Goal: Find specific page/section: Find specific page/section

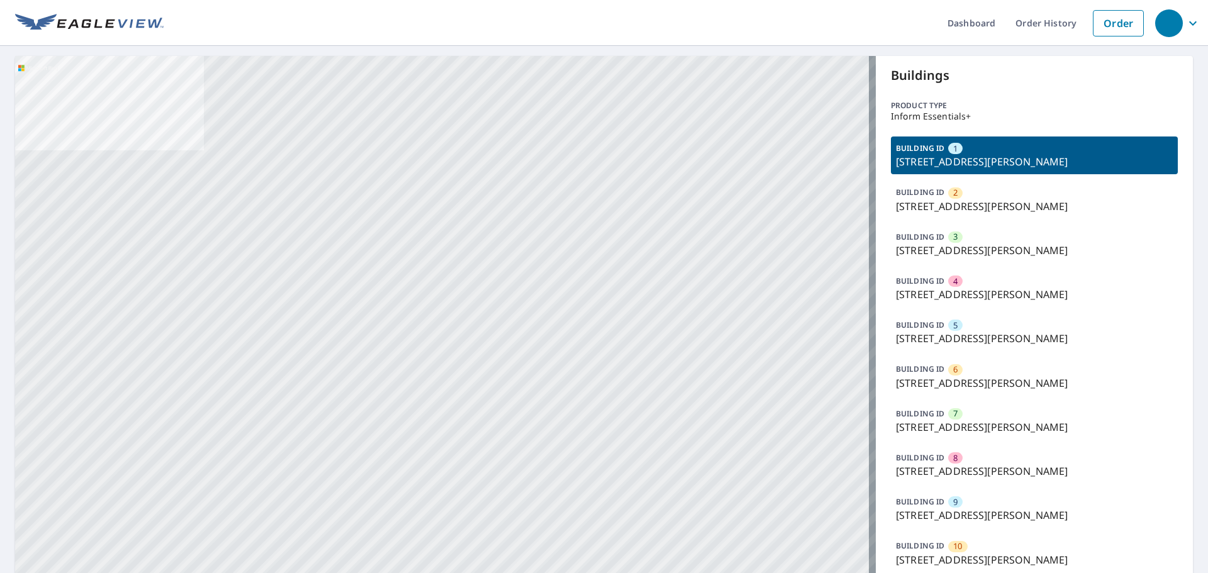
click at [896, 277] on p "BUILDING ID" at bounding box center [920, 281] width 48 height 11
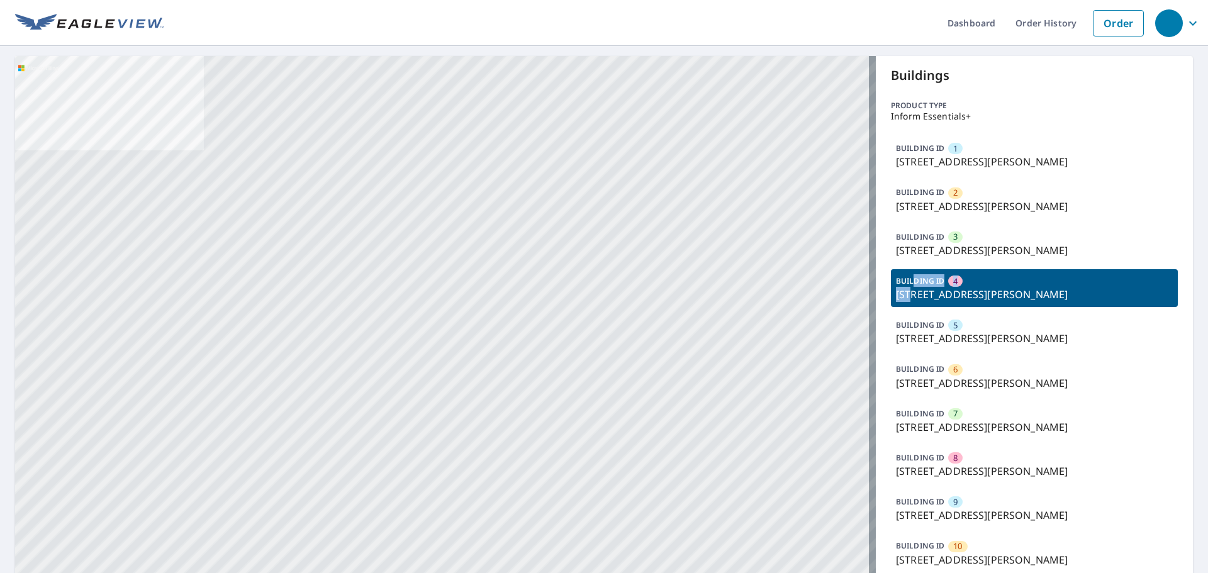
click at [909, 286] on div "BUILDING ID [GEOGRAPHIC_DATA][STREET_ADDRESS][PERSON_NAME]" at bounding box center [1034, 288] width 287 height 38
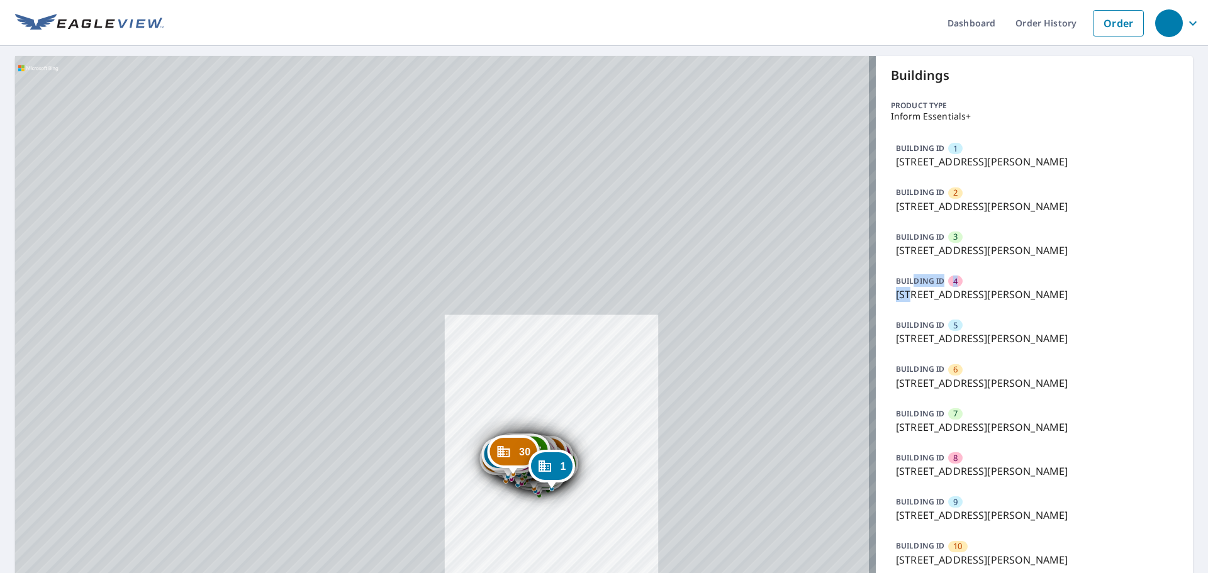
drag, startPoint x: 605, startPoint y: 464, endPoint x: 580, endPoint y: 419, distance: 51.8
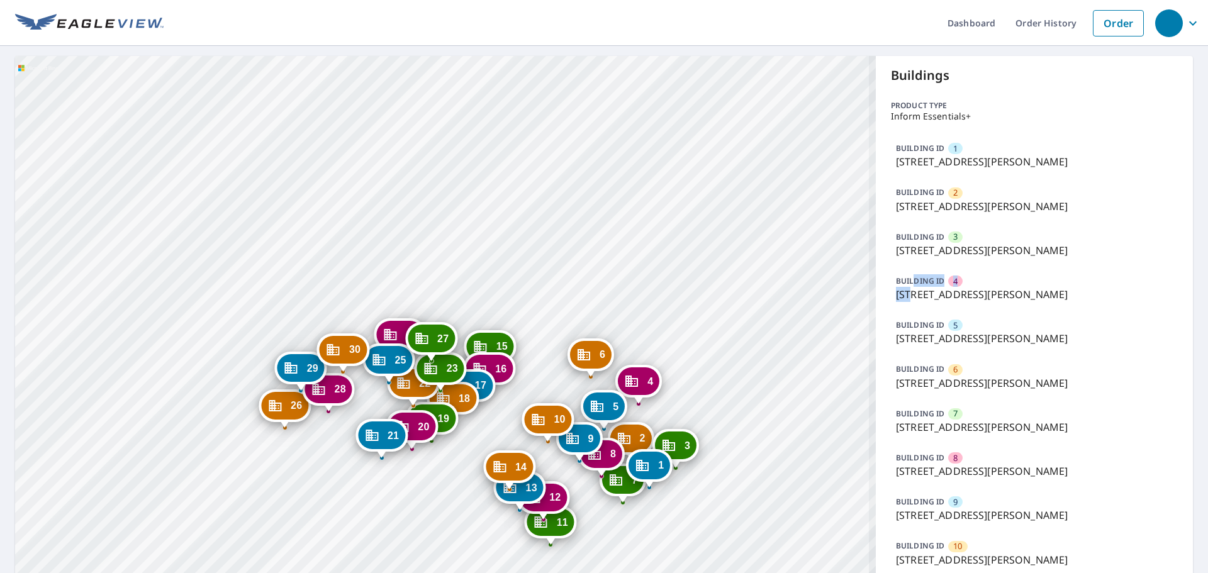
drag, startPoint x: 545, startPoint y: 376, endPoint x: 571, endPoint y: 276, distance: 103.1
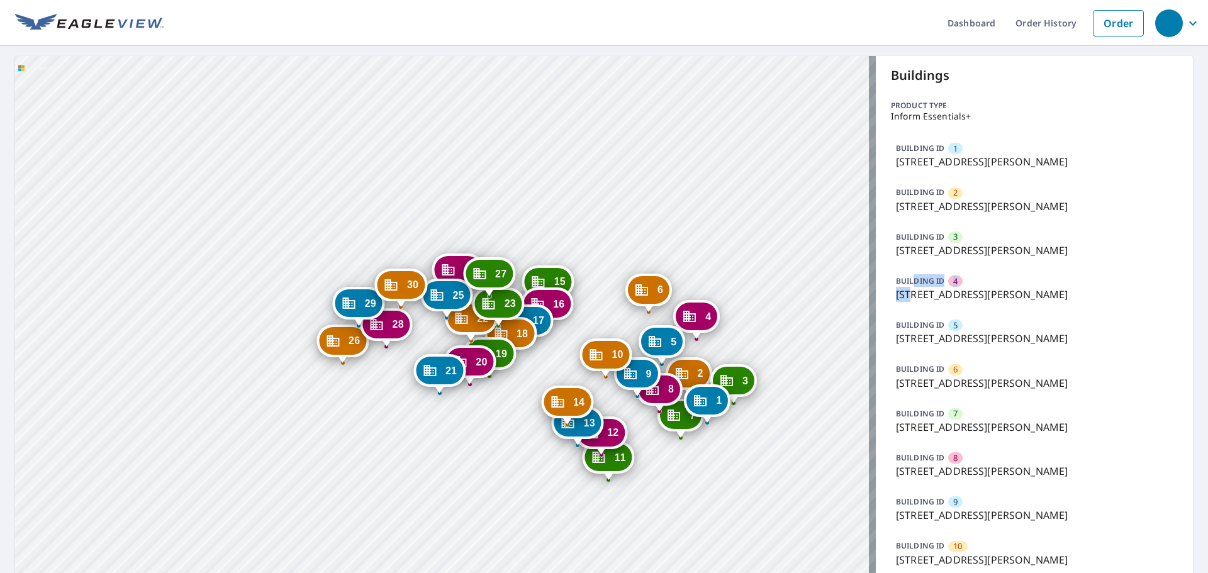
drag, startPoint x: 408, startPoint y: 409, endPoint x: 437, endPoint y: 374, distance: 45.6
click at [436, 374] on div "21" at bounding box center [439, 371] width 47 height 28
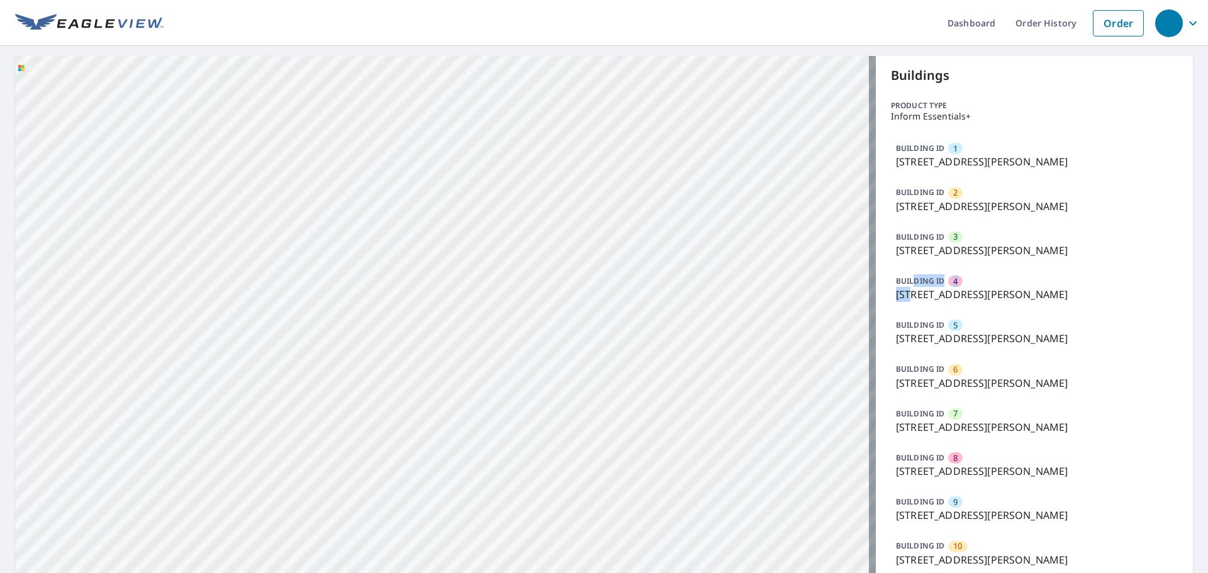
drag, startPoint x: 516, startPoint y: 345, endPoint x: 531, endPoint y: 390, distance: 47.5
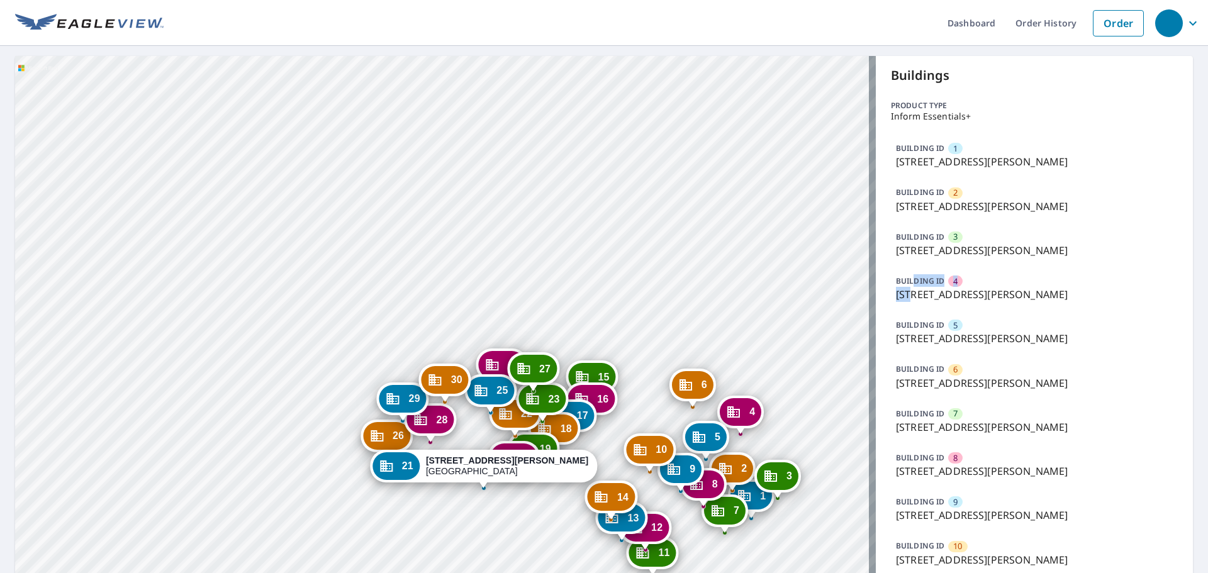
drag, startPoint x: 511, startPoint y: 346, endPoint x: 516, endPoint y: 308, distance: 38.1
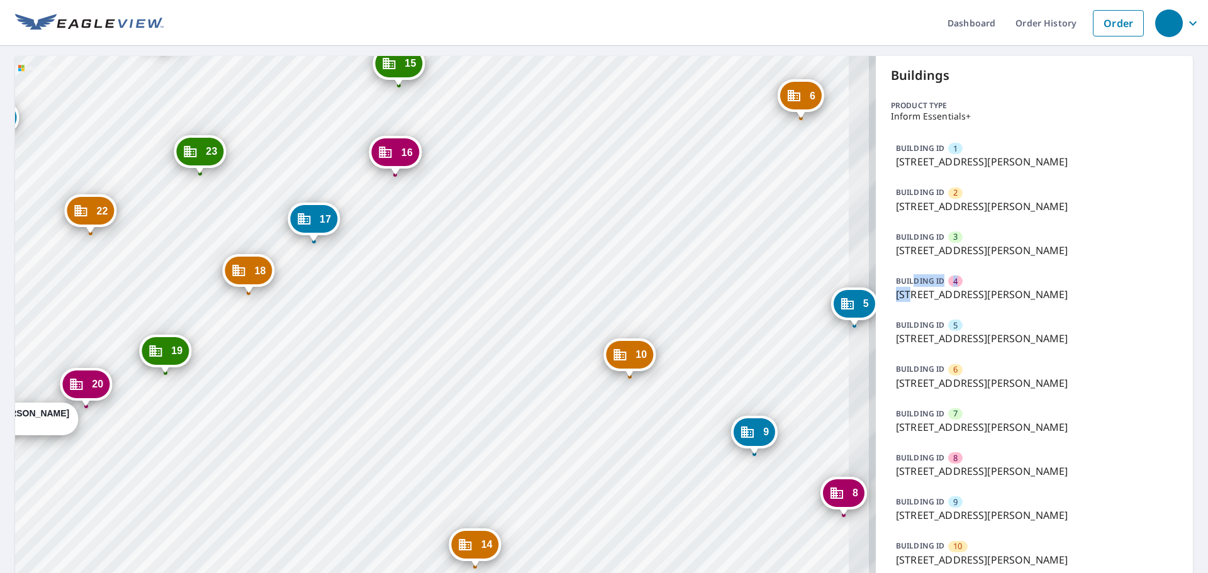
drag, startPoint x: 618, startPoint y: 446, endPoint x: 385, endPoint y: 299, distance: 275.1
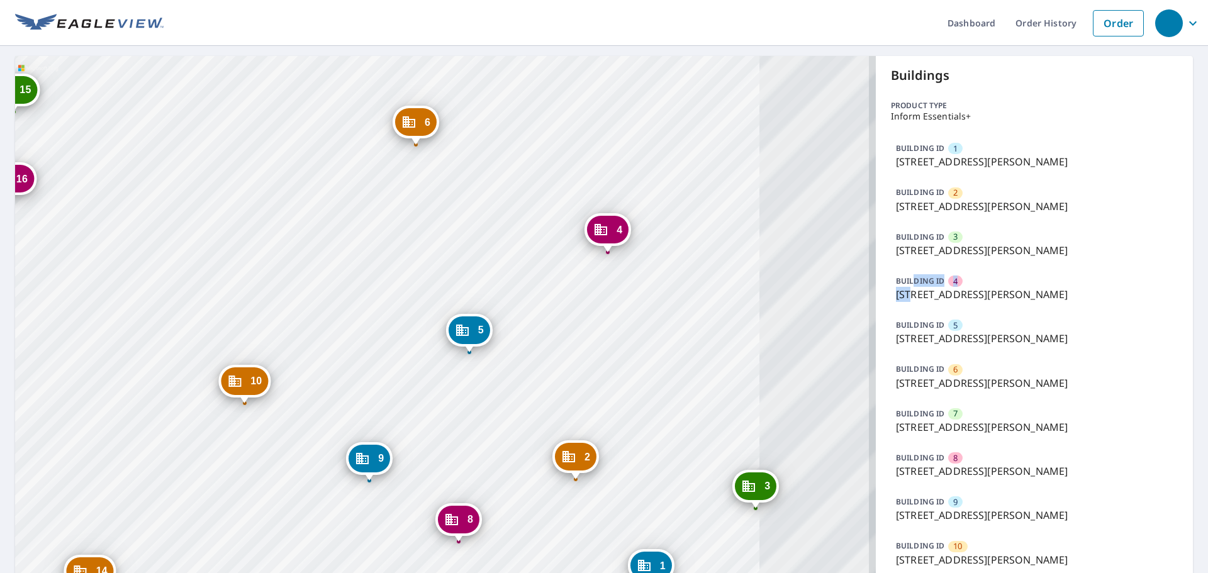
drag, startPoint x: 534, startPoint y: 310, endPoint x: 162, endPoint y: 355, distance: 374.5
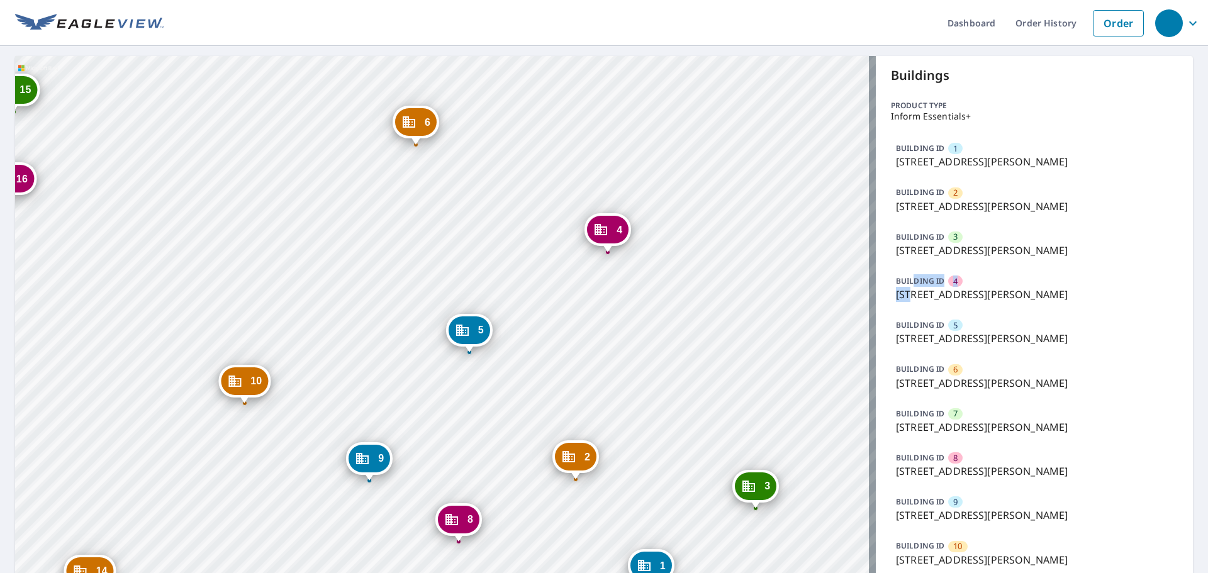
drag, startPoint x: 389, startPoint y: 283, endPoint x: 386, endPoint y: 276, distance: 8.0
